Goal: Task Accomplishment & Management: Manage account settings

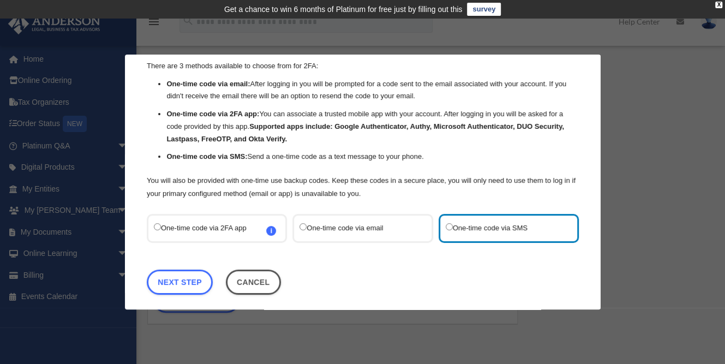
scroll to position [46, 0]
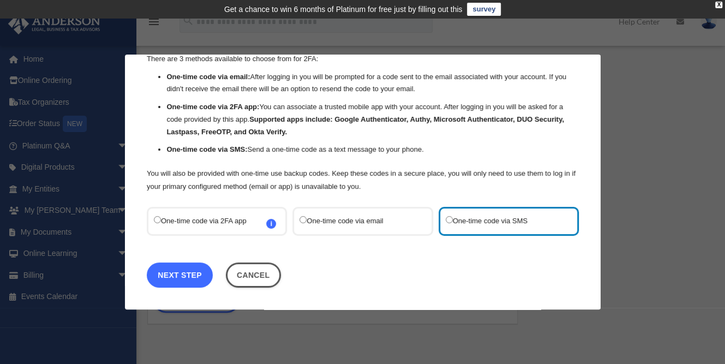
click at [199, 269] on link "Next Step" at bounding box center [180, 275] width 66 height 25
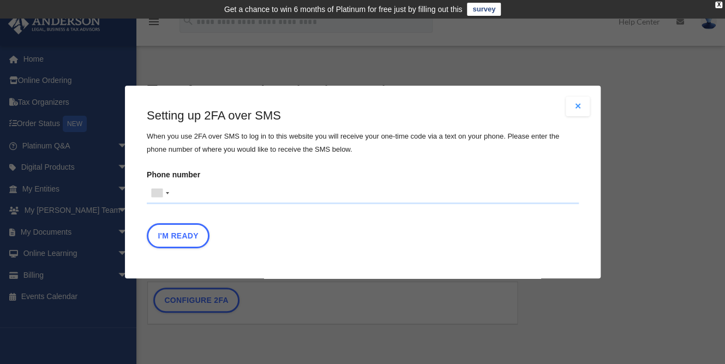
click at [196, 199] on input "Phone number United States +1 United Kingdom +44 Afghanistan (‫افغانستان‬‎) +93…" at bounding box center [363, 193] width 432 height 22
type input "**********"
click at [193, 233] on button "I'm Ready" at bounding box center [178, 235] width 63 height 25
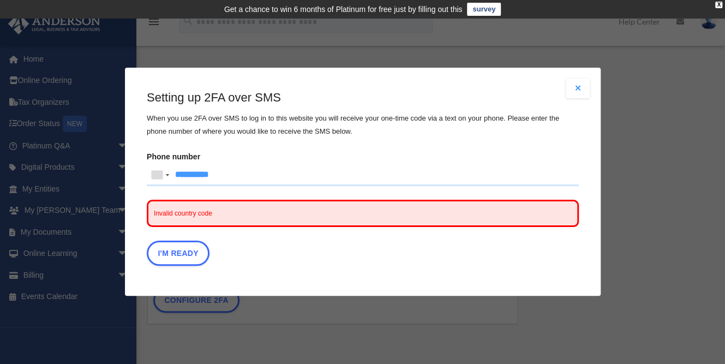
click at [200, 218] on span "Invalid country code" at bounding box center [363, 213] width 432 height 27
click at [165, 177] on div at bounding box center [159, 175] width 25 height 21
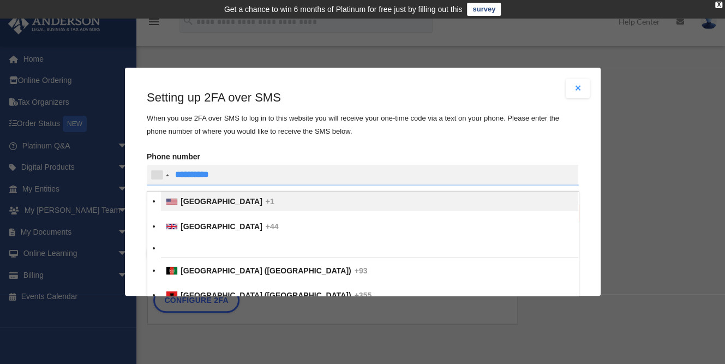
click at [184, 199] on span "United States" at bounding box center [222, 202] width 82 height 9
click at [0, 0] on input "text" at bounding box center [0, 0] width 0 height 0
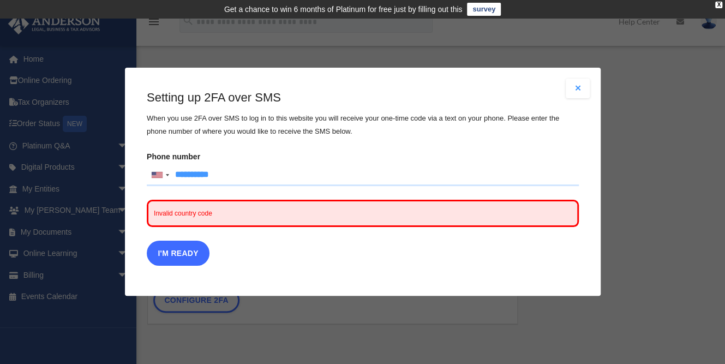
click at [184, 252] on button "I'm Ready" at bounding box center [178, 253] width 63 height 25
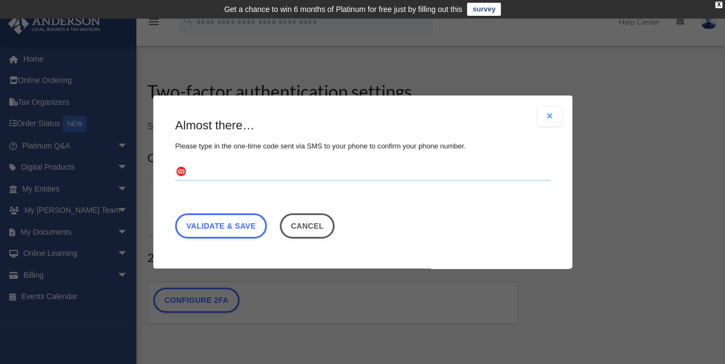
click at [211, 173] on input "text" at bounding box center [362, 172] width 375 height 17
type input "******"
click at [206, 227] on link "Validate & Save" at bounding box center [221, 225] width 92 height 25
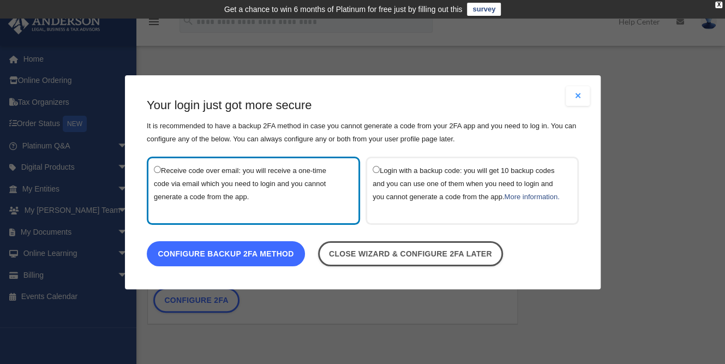
click at [217, 258] on link "Configure backup 2FA method" at bounding box center [226, 253] width 158 height 25
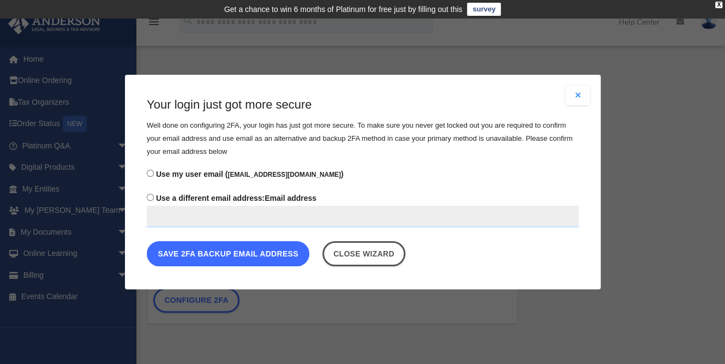
click at [227, 253] on button "Save 2FA backup email address" at bounding box center [228, 253] width 163 height 25
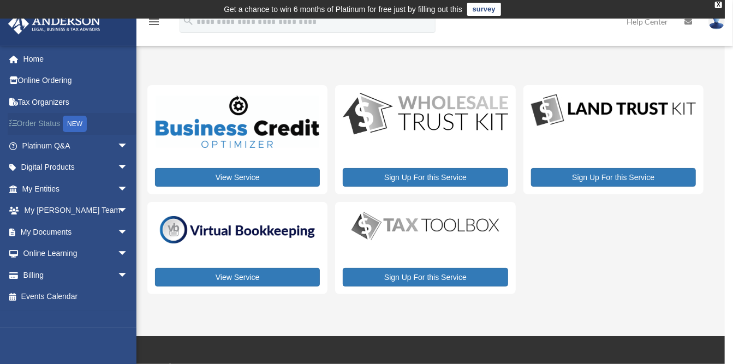
click at [80, 121] on div "NEW" at bounding box center [75, 124] width 24 height 16
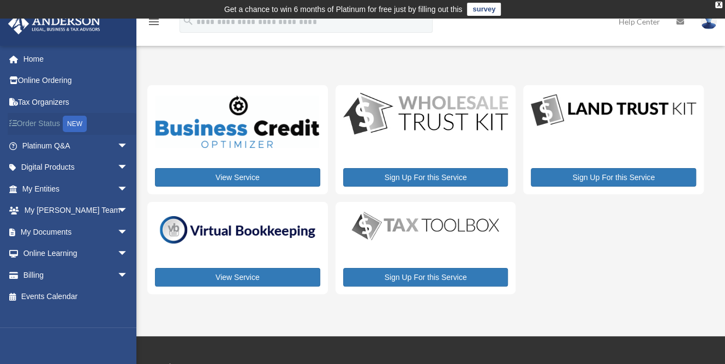
click at [80, 121] on div "NEW" at bounding box center [75, 124] width 24 height 16
click at [719, 2] on div "X" at bounding box center [718, 5] width 7 height 7
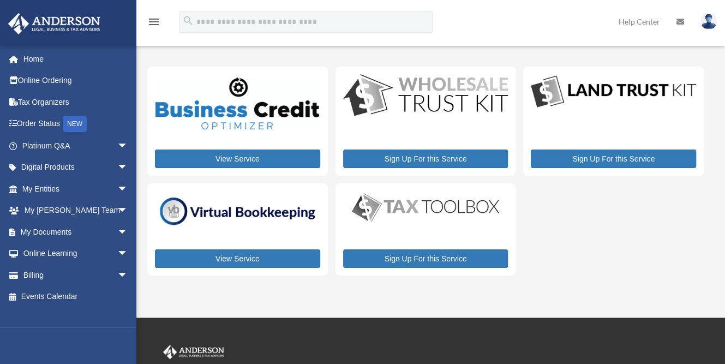
click at [154, 18] on icon "menu" at bounding box center [153, 21] width 13 height 13
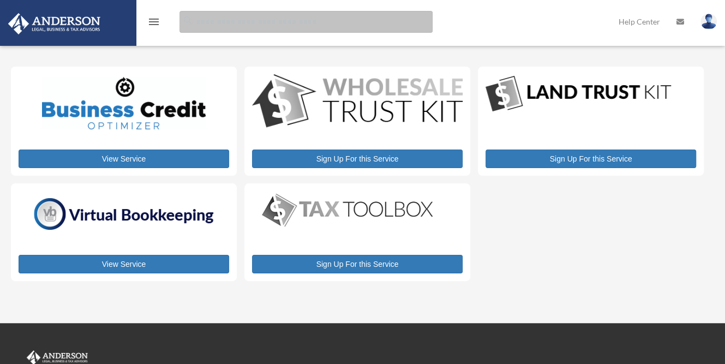
click at [217, 26] on input "search" at bounding box center [306, 22] width 253 height 22
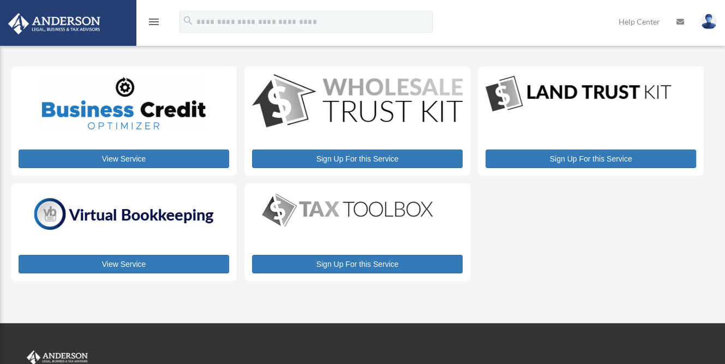
click at [83, 19] on img at bounding box center [54, 23] width 99 height 21
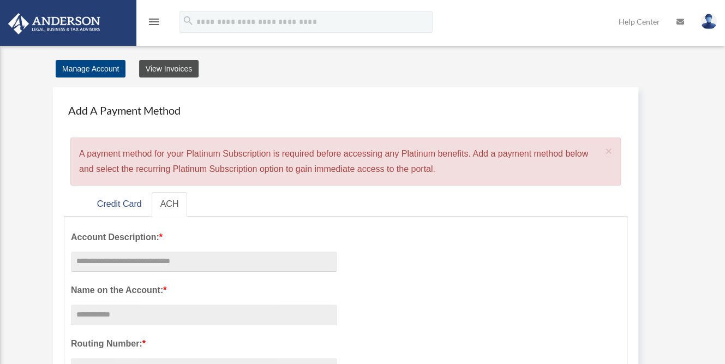
click at [184, 67] on link "View Invoices" at bounding box center [168, 68] width 59 height 17
click at [110, 201] on link "Credit Card" at bounding box center [119, 204] width 62 height 25
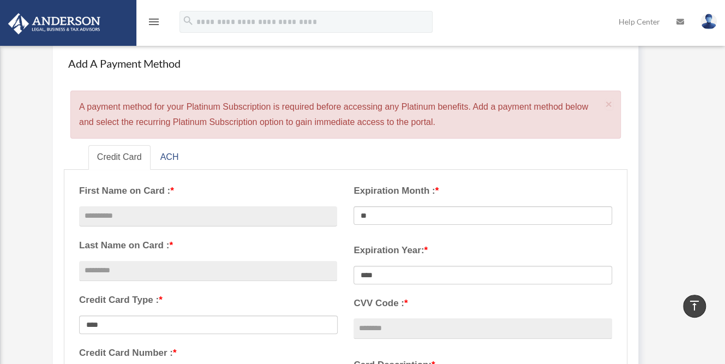
scroll to position [43, 0]
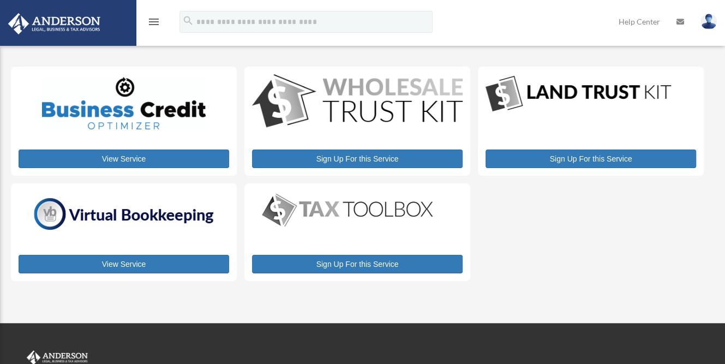
click at [52, 23] on img at bounding box center [54, 23] width 99 height 21
